Goal: Information Seeking & Learning: Check status

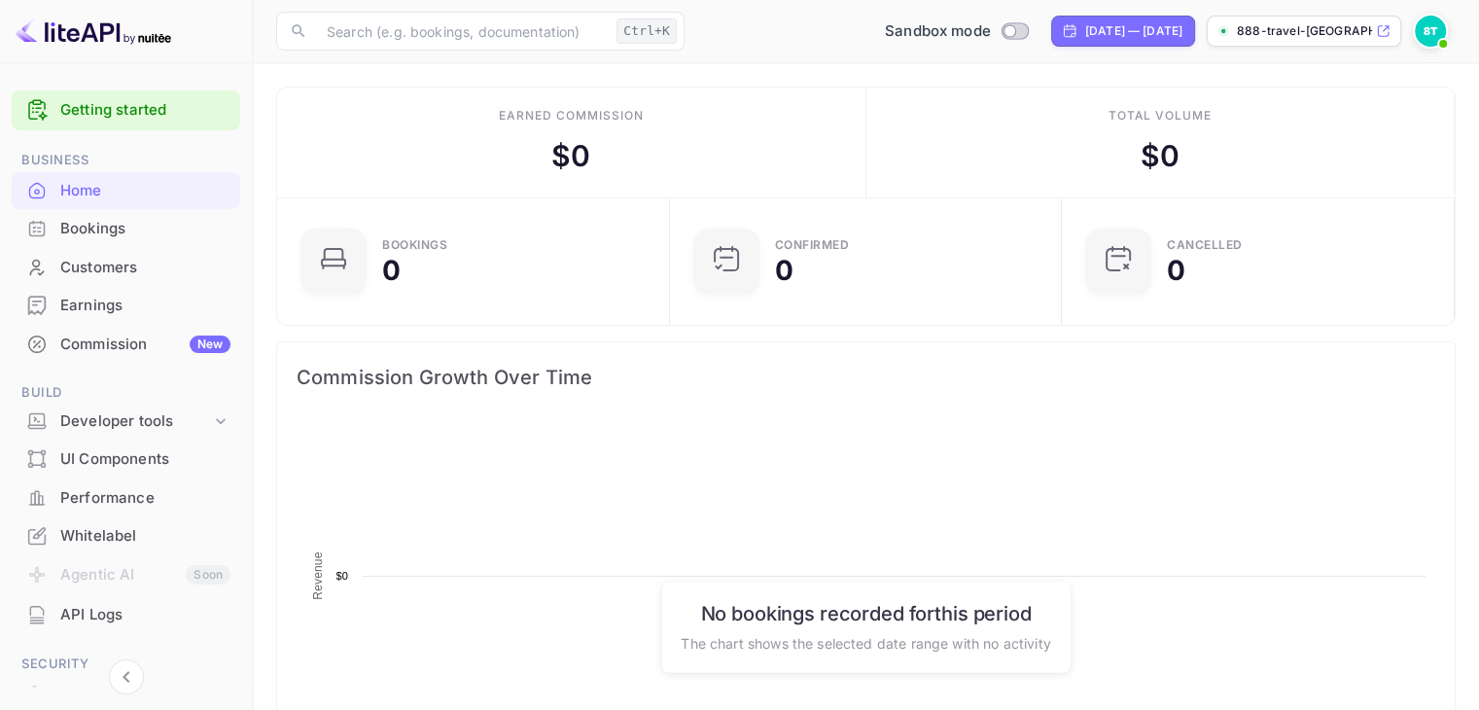
scroll to position [301, 366]
click at [1437, 19] on img at bounding box center [1430, 31] width 31 height 31
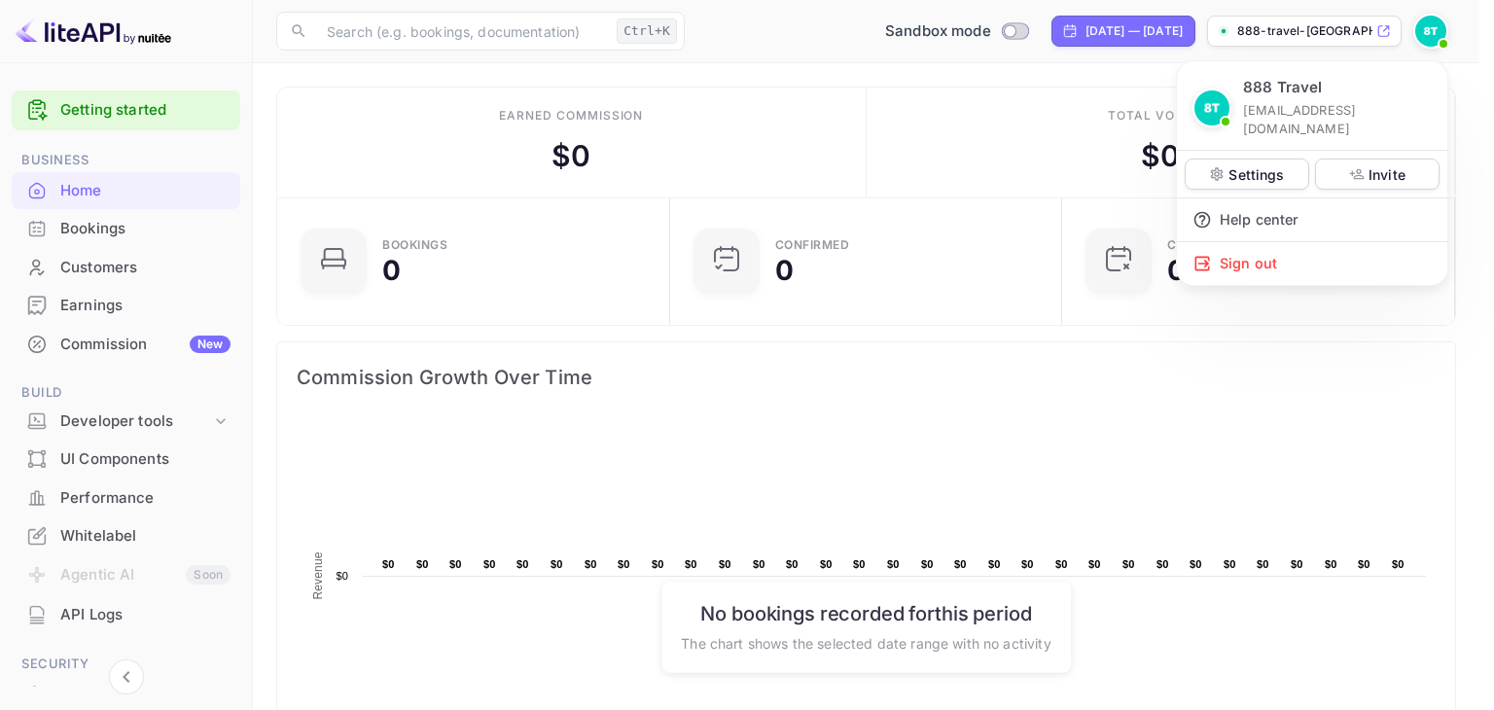
click at [972, 147] on div at bounding box center [747, 355] width 1494 height 710
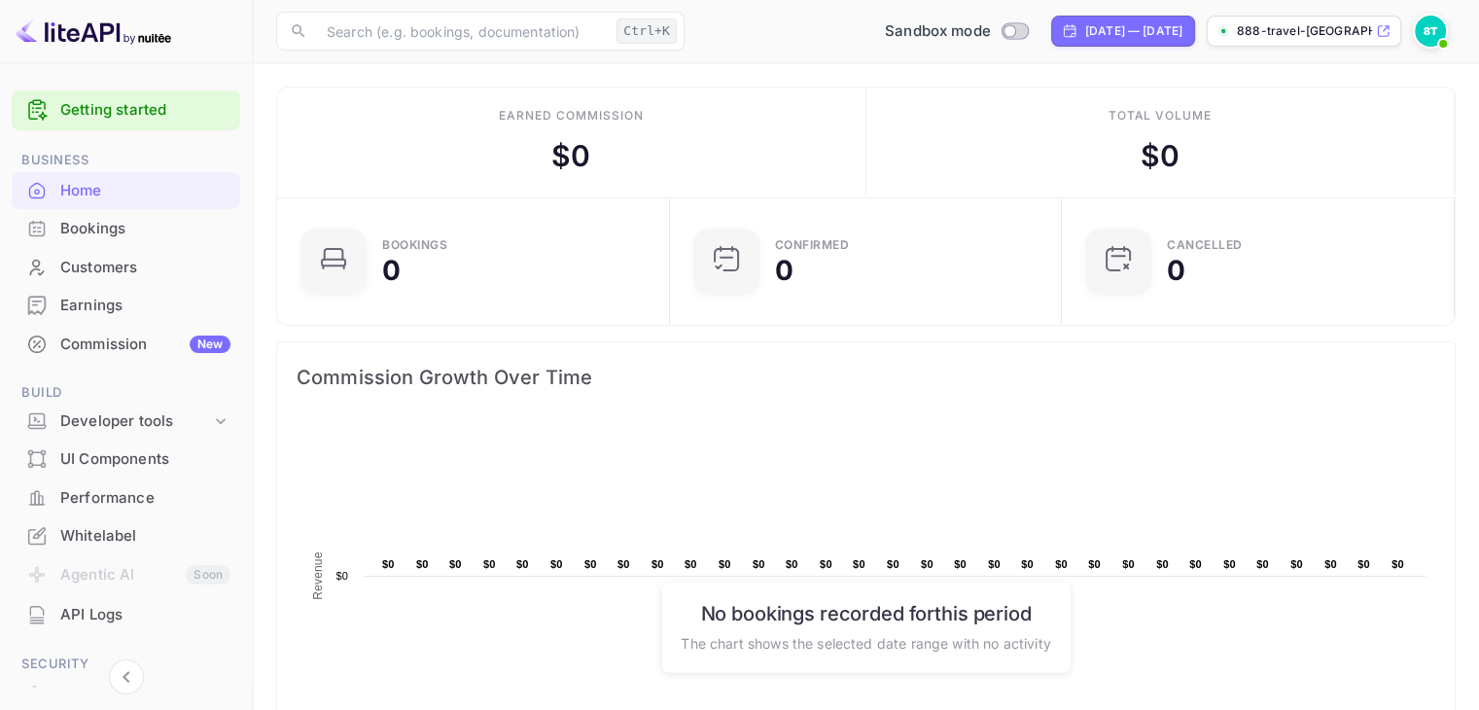
scroll to position [16, 16]
click at [1416, 31] on img at bounding box center [1430, 31] width 31 height 31
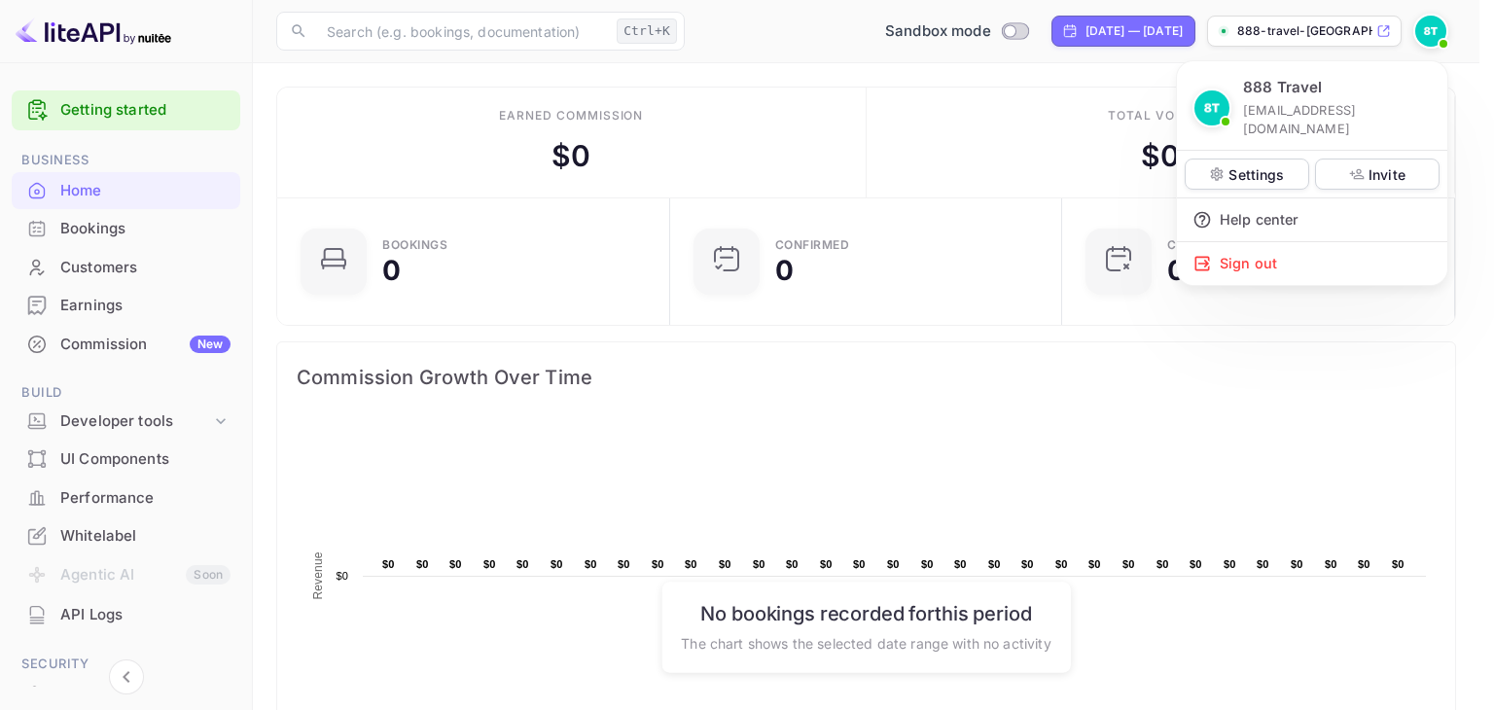
click at [1416, 31] on div at bounding box center [747, 355] width 1494 height 710
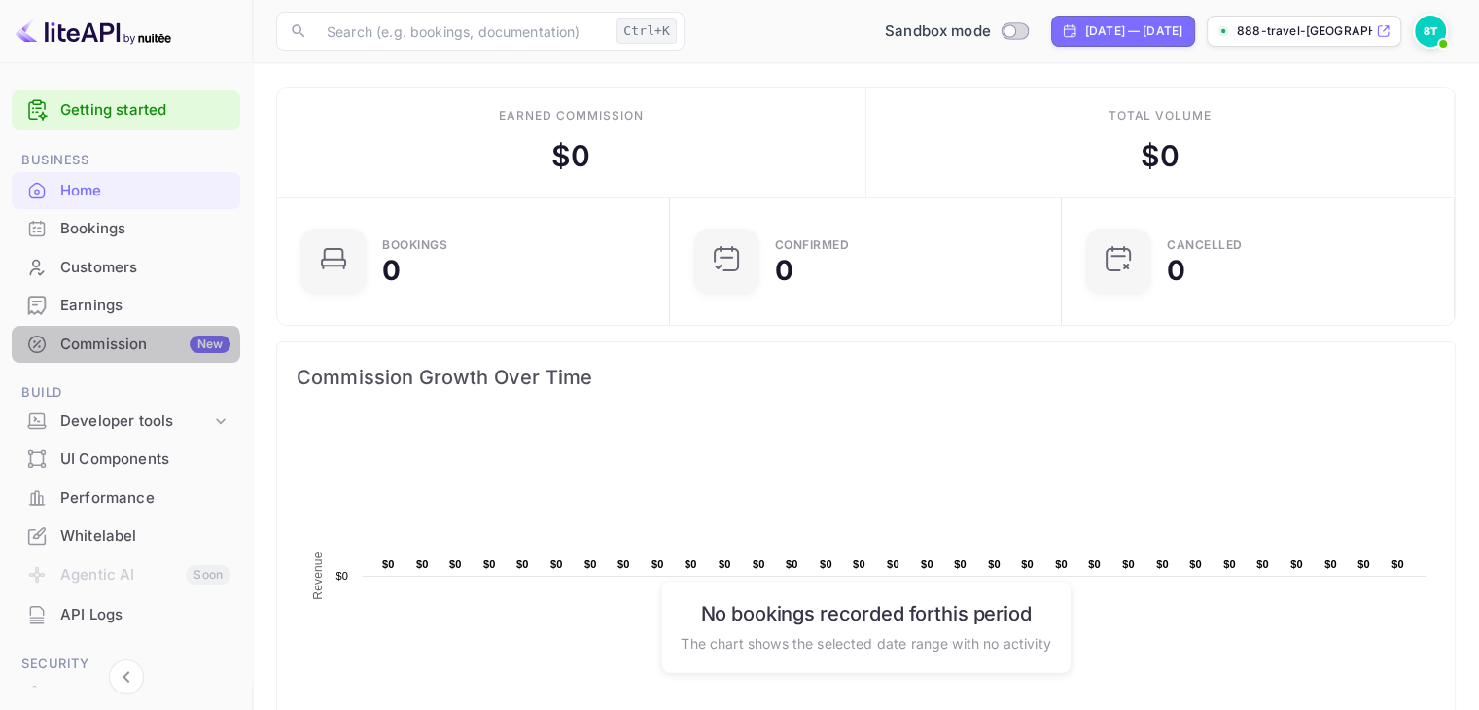
click at [116, 357] on div "Commission New" at bounding box center [126, 345] width 229 height 38
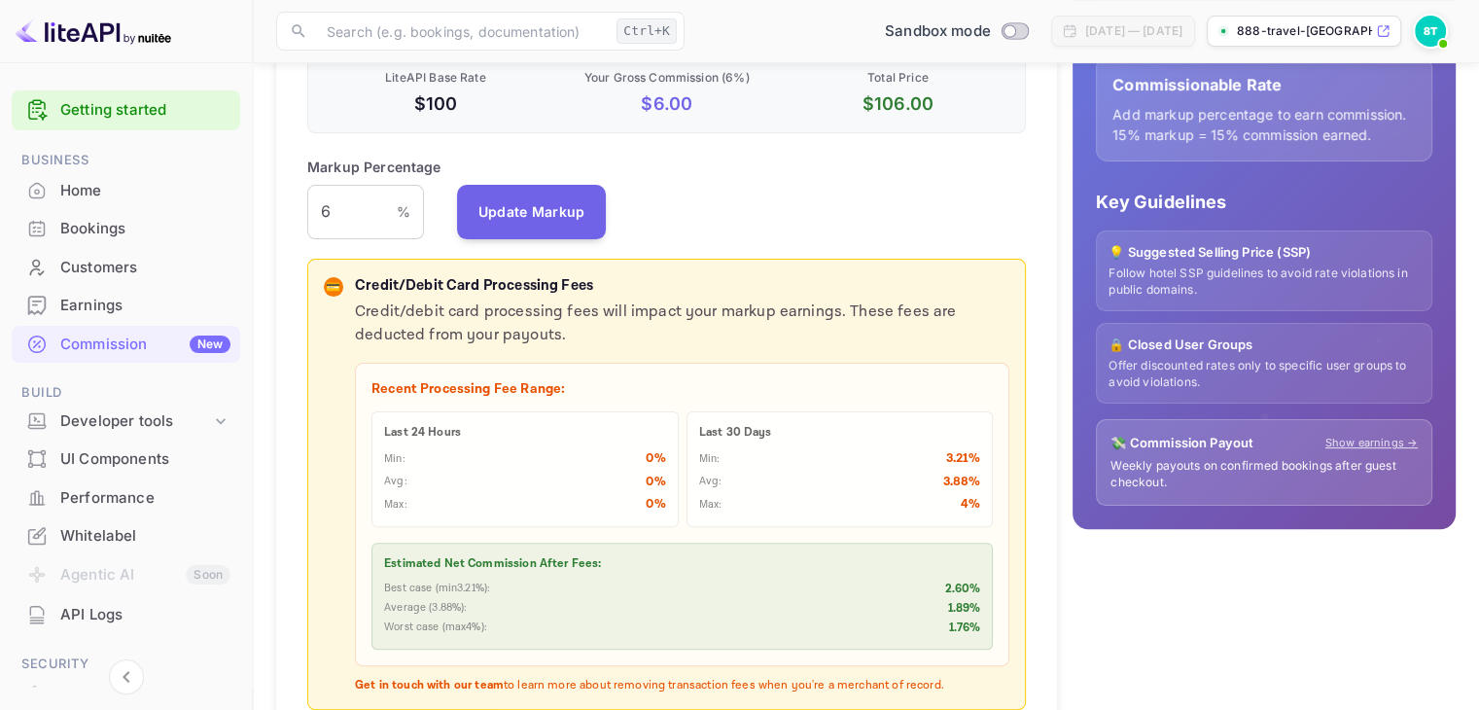
scroll to position [486, 0]
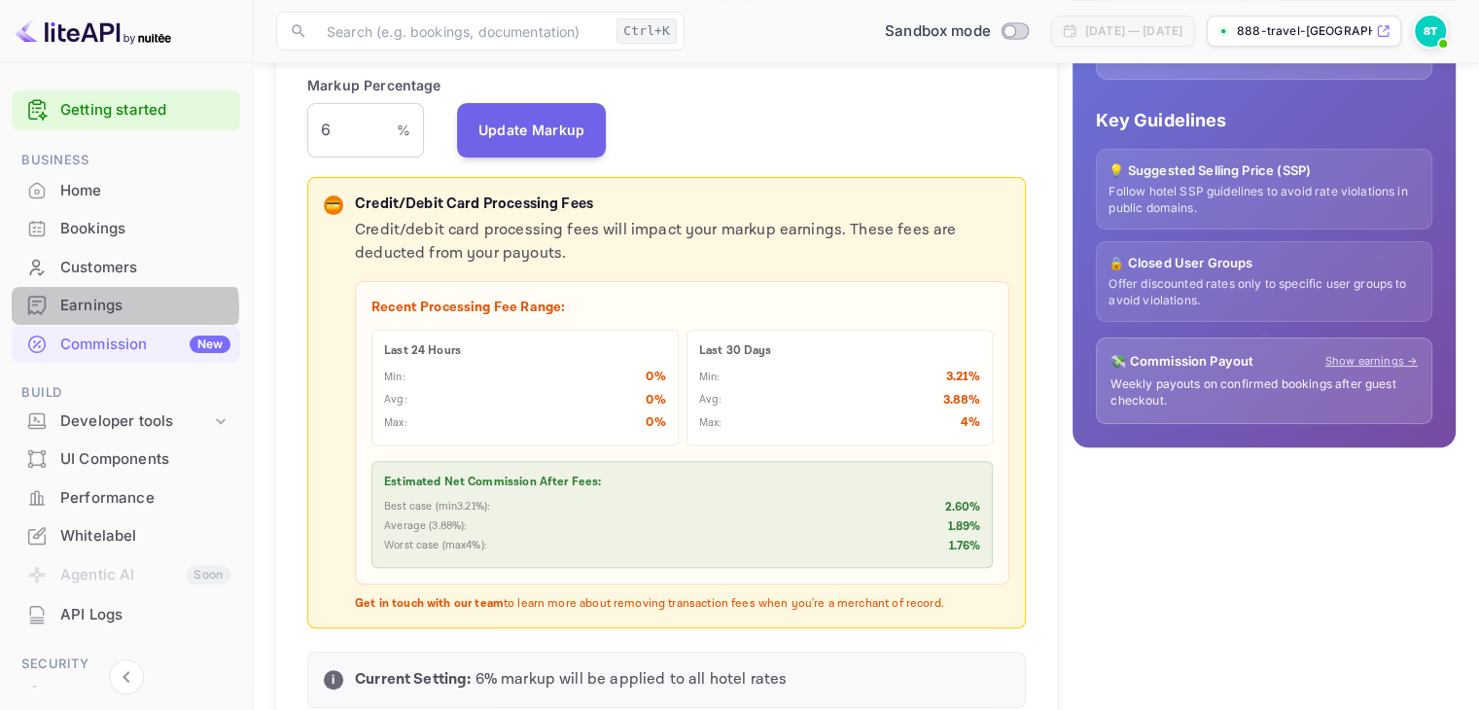
click at [108, 308] on div "Earnings" at bounding box center [145, 306] width 170 height 22
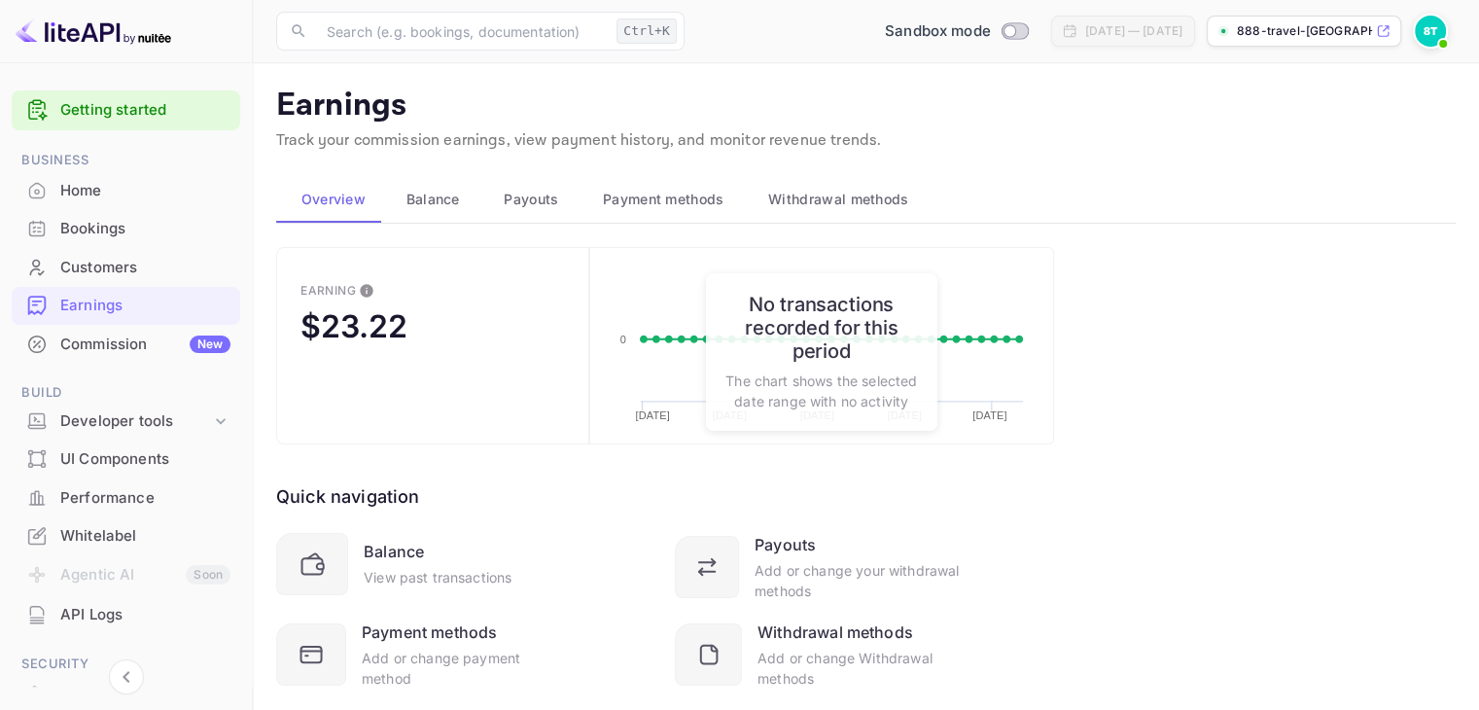
click at [558, 441] on button "Earning $23.22" at bounding box center [432, 345] width 313 height 197
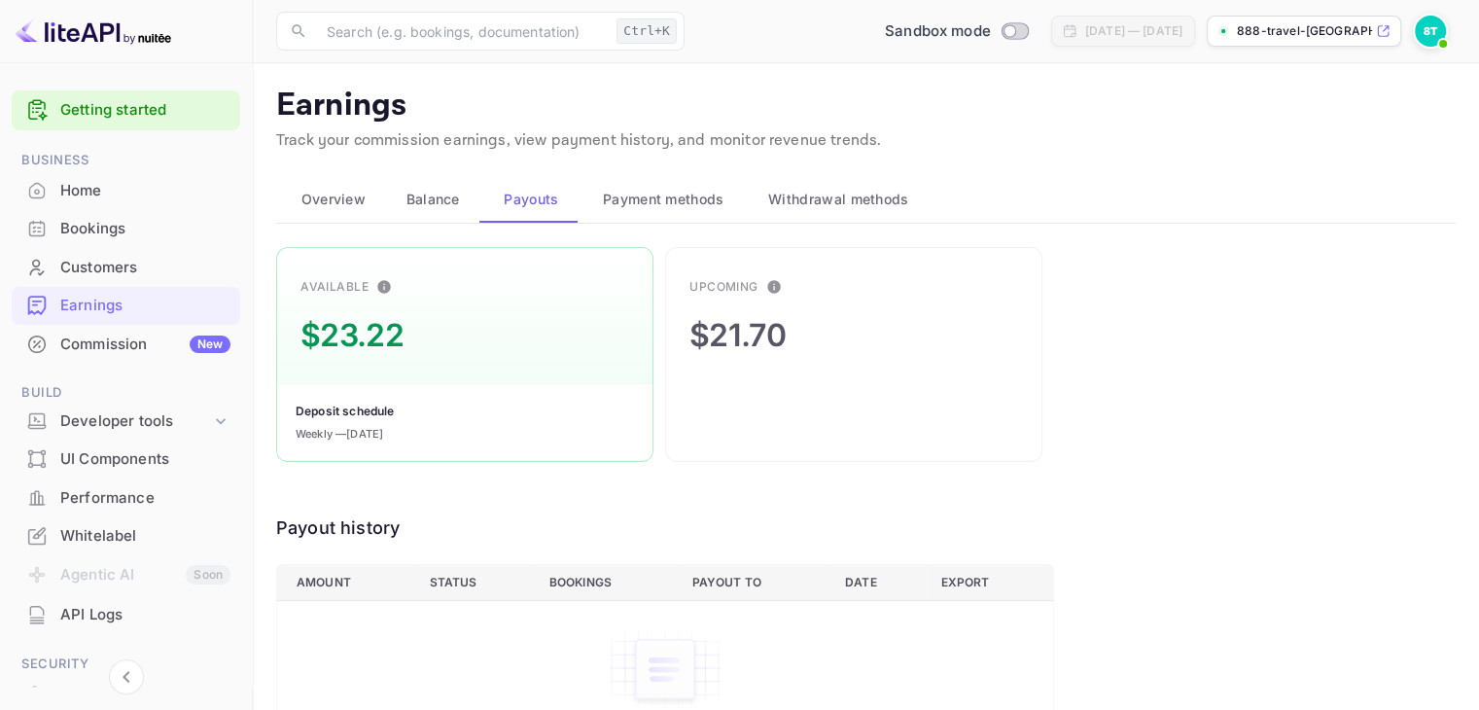
click at [742, 381] on div "Upcoming $21.70" at bounding box center [853, 354] width 377 height 215
click at [424, 364] on div "Available $23.22 Deposit schedule Weekly — [DATE]" at bounding box center [464, 354] width 377 height 215
click at [355, 399] on div "Deposit schedule Weekly — [DATE]" at bounding box center [464, 422] width 375 height 78
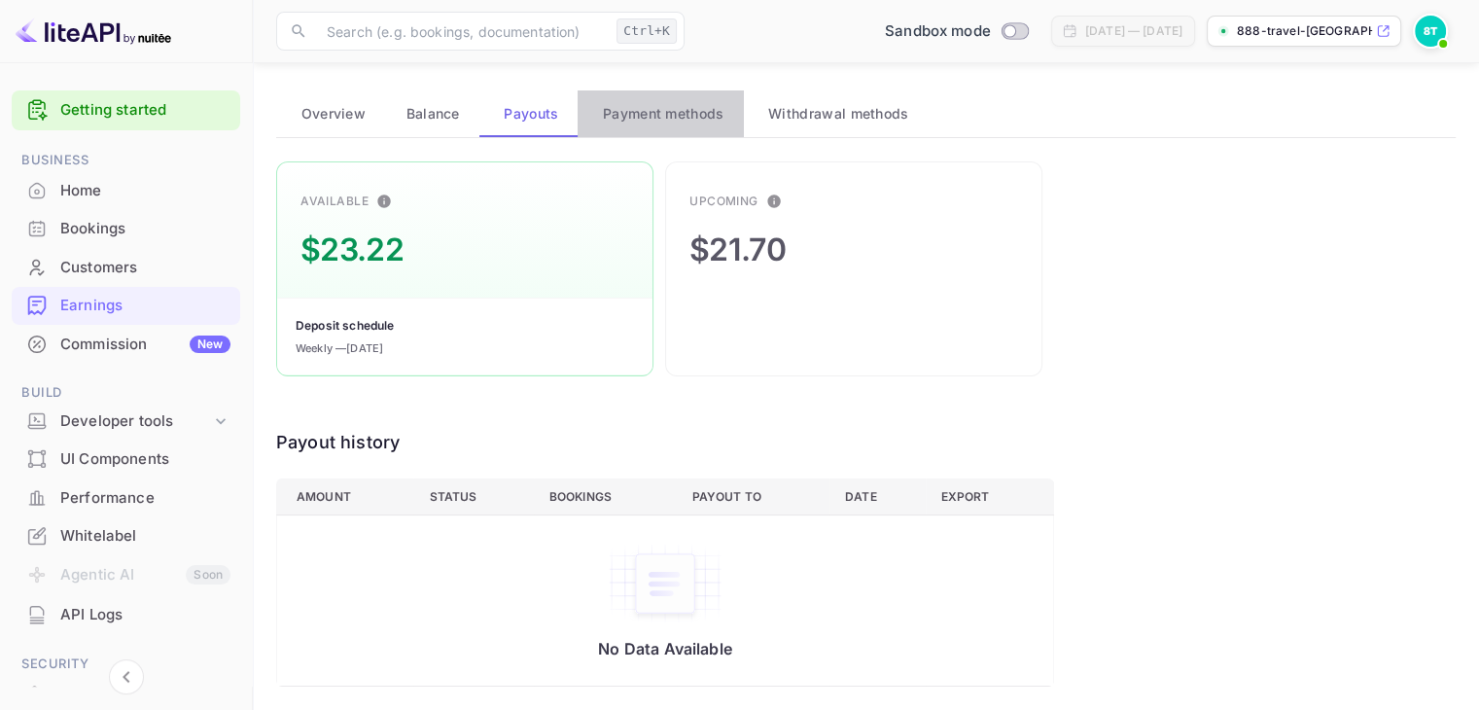
click at [674, 114] on span "Payment methods" at bounding box center [664, 113] width 122 height 23
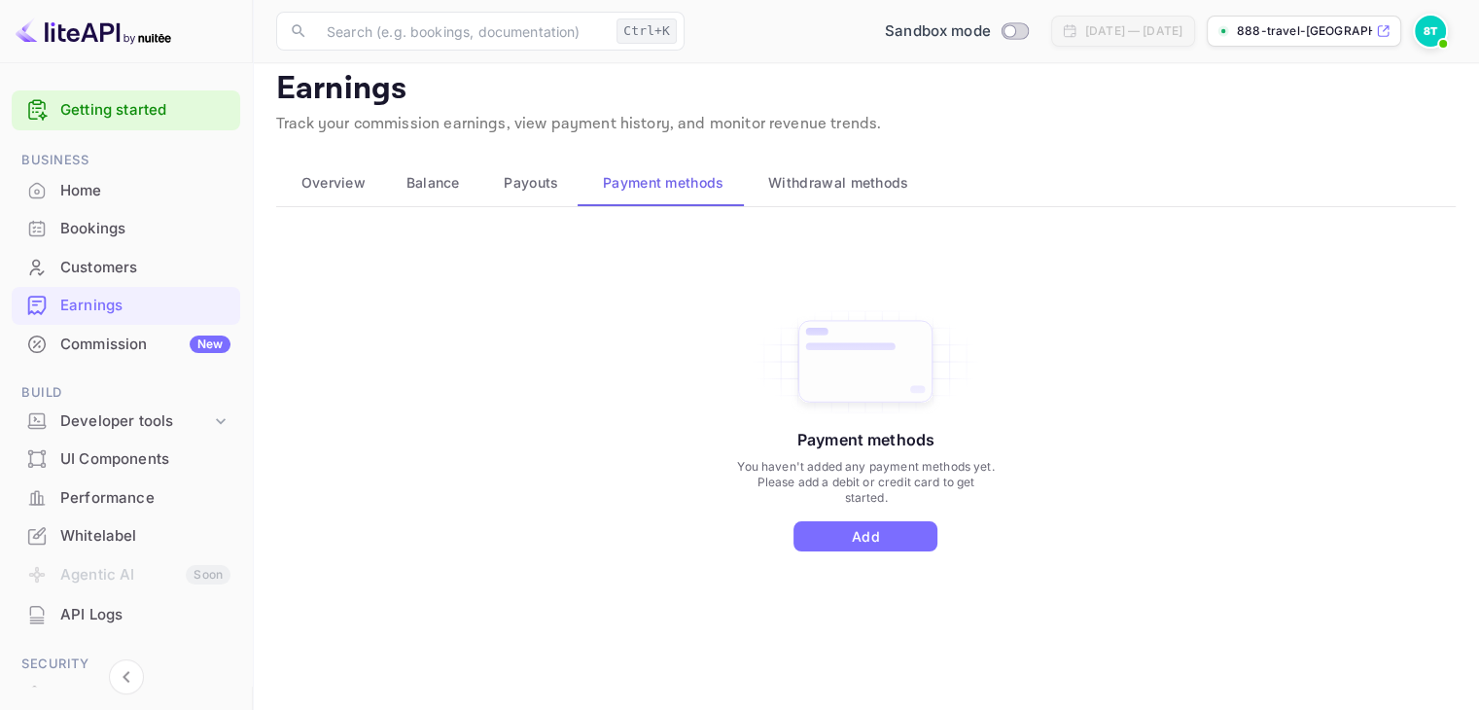
drag, startPoint x: 509, startPoint y: 157, endPoint x: 517, endPoint y: 178, distance: 23.1
click at [512, 162] on main "Earnings Track your commission earnings, view payment history, and monitor reve…" at bounding box center [866, 379] width 1226 height 664
click at [523, 186] on span "Payouts" at bounding box center [531, 182] width 54 height 23
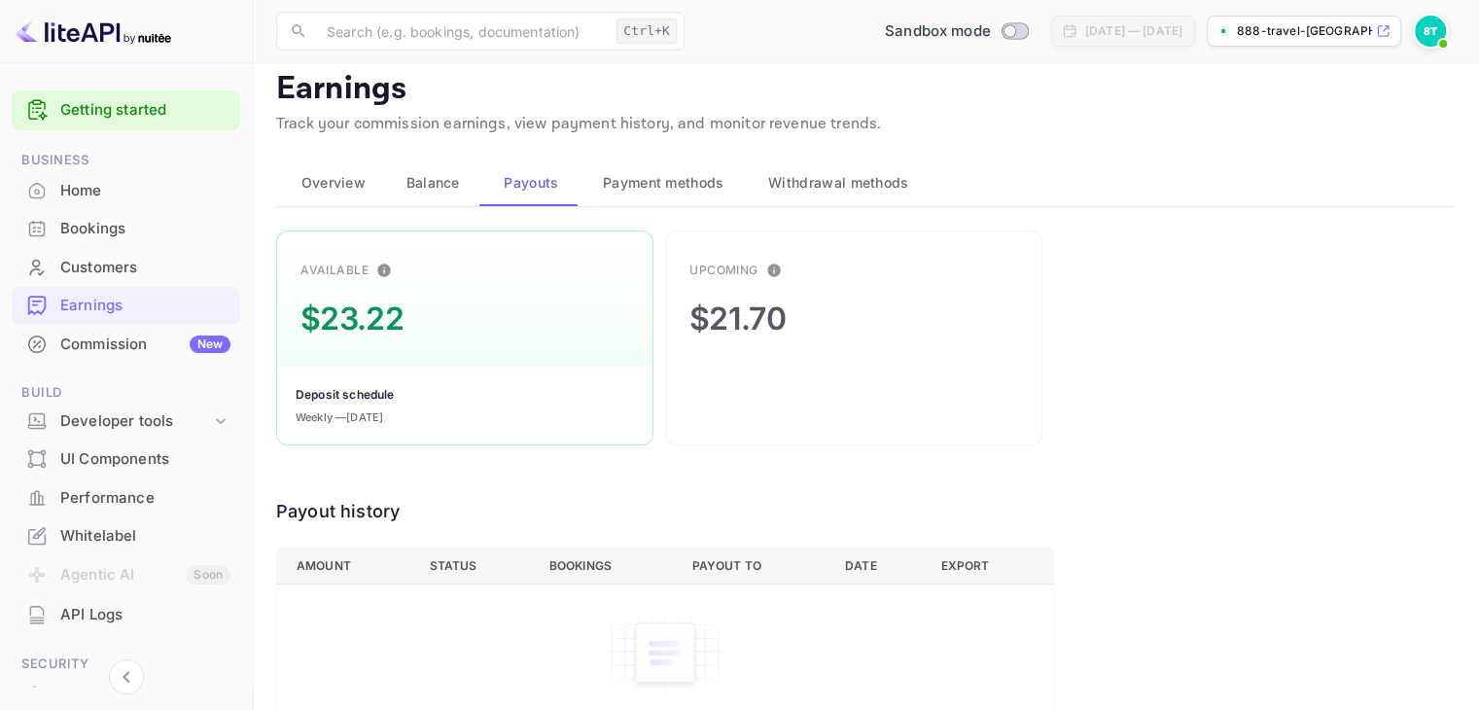
click at [429, 208] on main "Earnings Track your commission earnings, view payment history, and monitor reve…" at bounding box center [866, 413] width 1226 height 732
click at [436, 195] on button "Balance" at bounding box center [430, 182] width 98 height 47
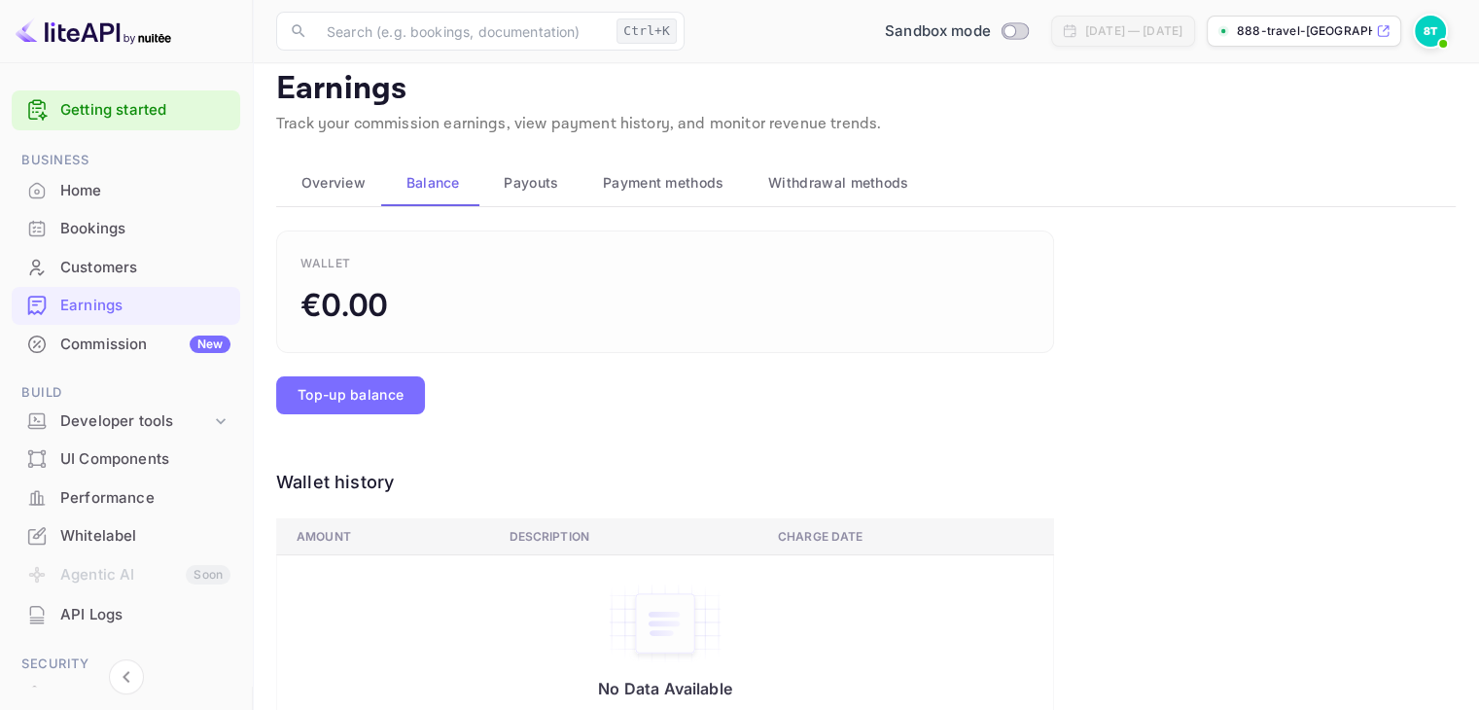
click at [352, 188] on span "Overview" at bounding box center [333, 182] width 64 height 23
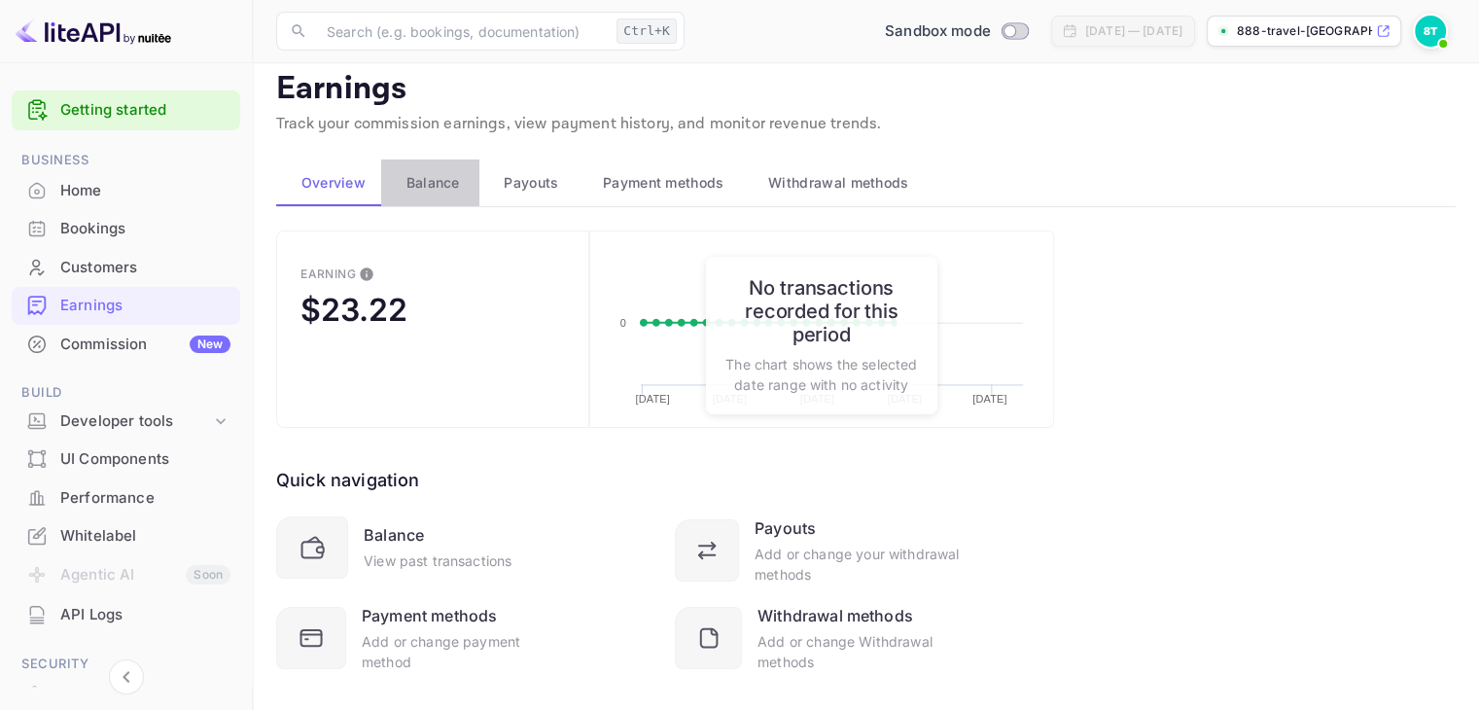
click at [455, 188] on span "Balance" at bounding box center [432, 182] width 53 height 23
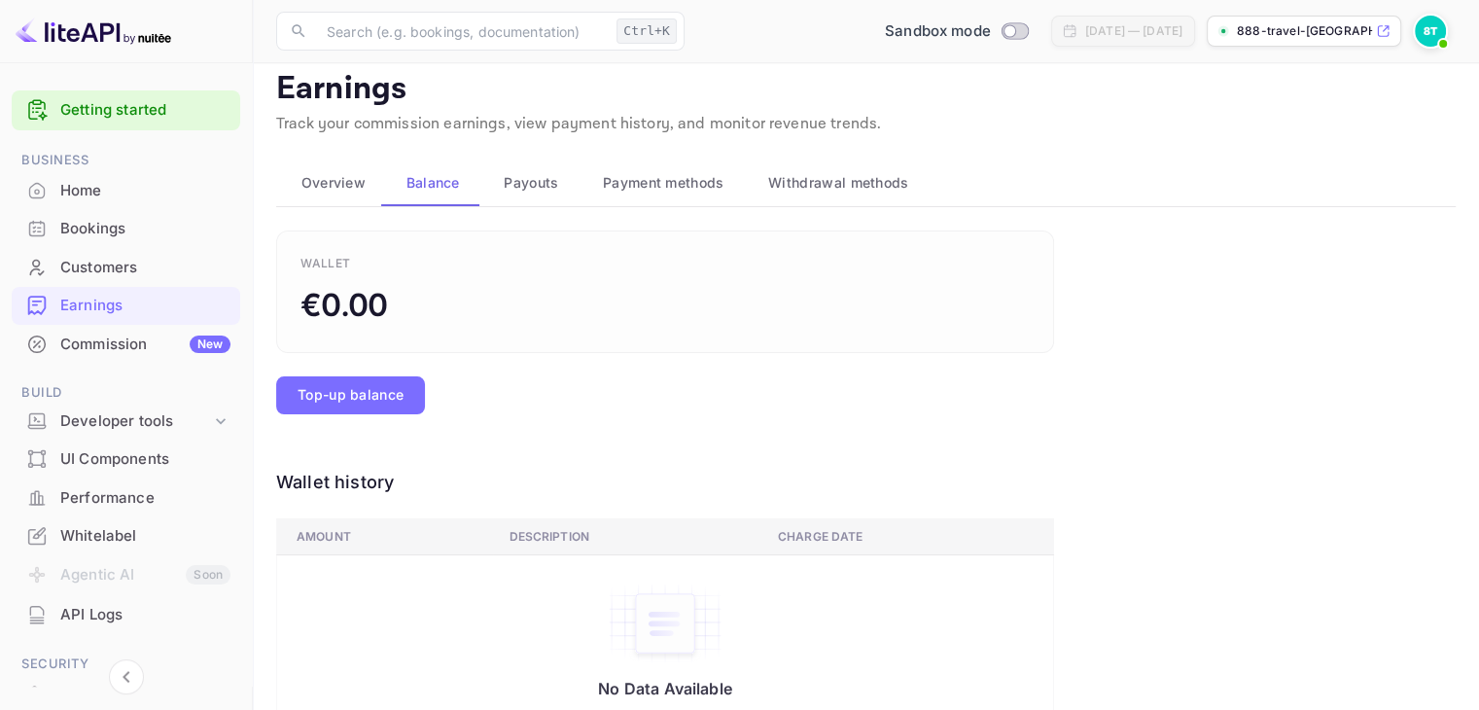
click at [320, 176] on span "Overview" at bounding box center [333, 182] width 64 height 23
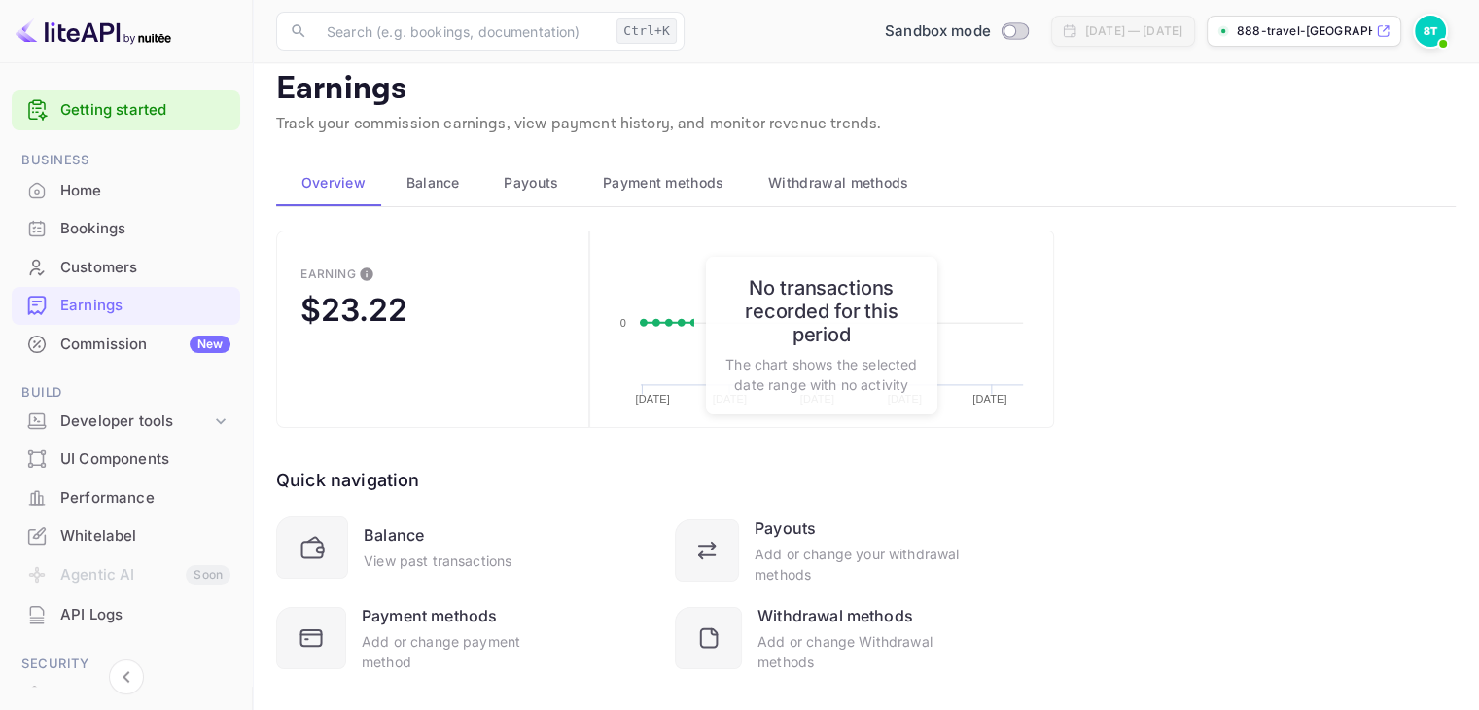
click at [126, 168] on span "Business" at bounding box center [126, 160] width 229 height 21
click at [118, 193] on div "Home" at bounding box center [145, 191] width 170 height 22
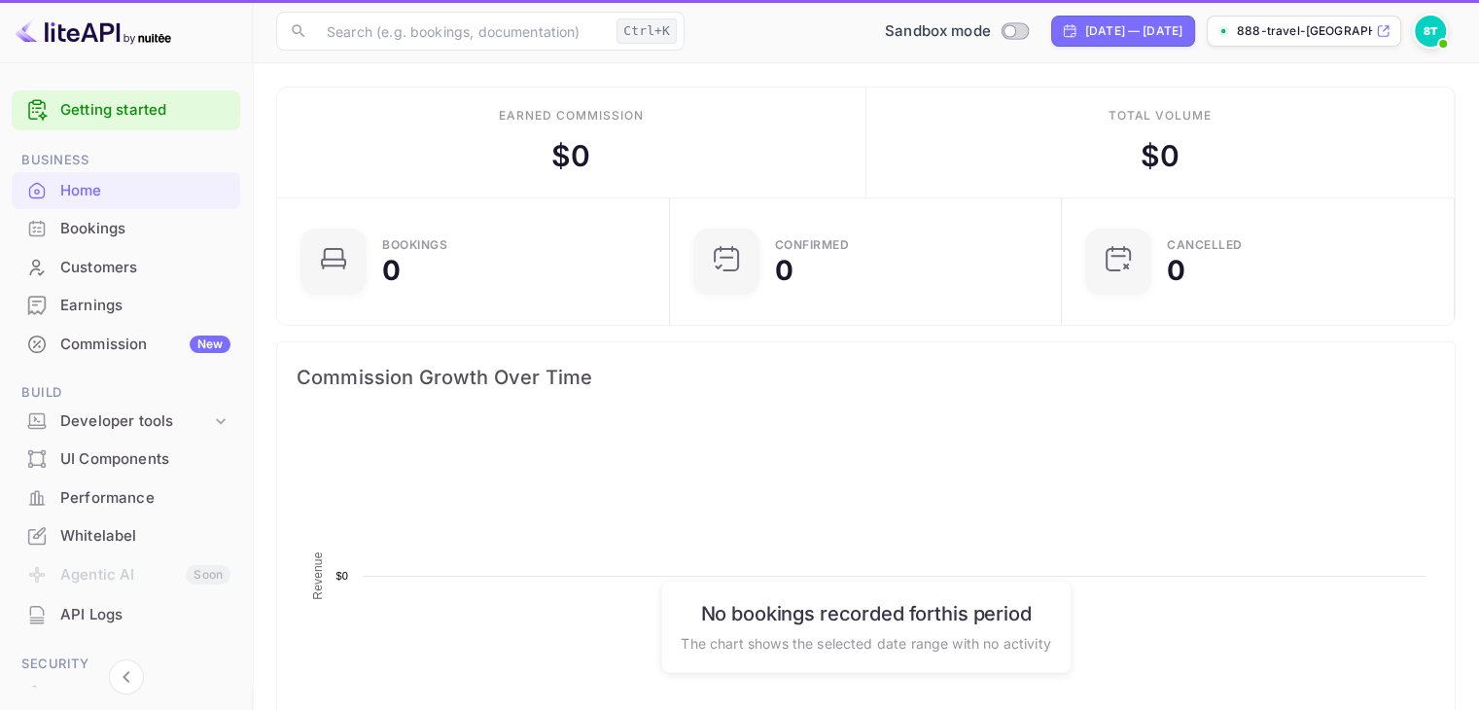
scroll to position [16, 16]
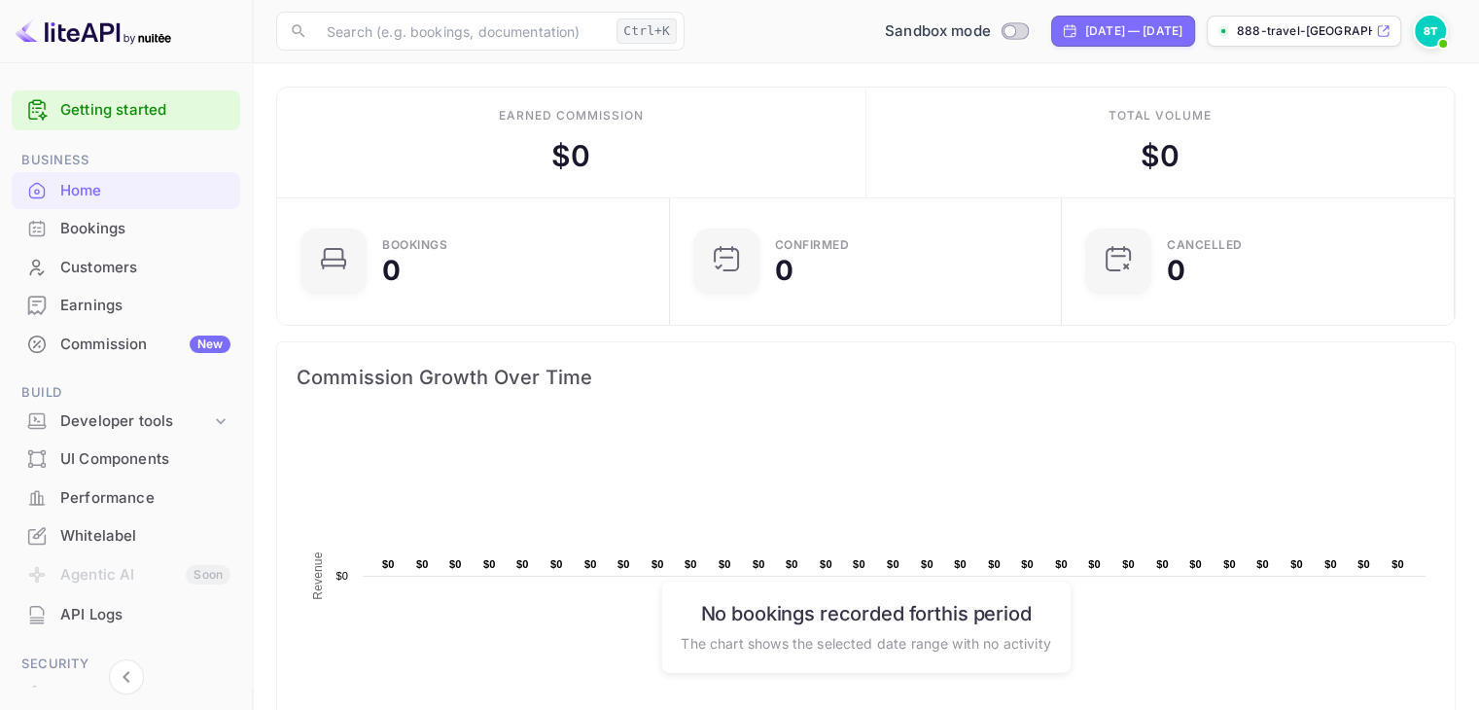
click at [1274, 33] on p "888-travel-[GEOGRAPHIC_DATA]nuite..." at bounding box center [1304, 31] width 135 height 18
